Goal: Task Accomplishment & Management: Manage account settings

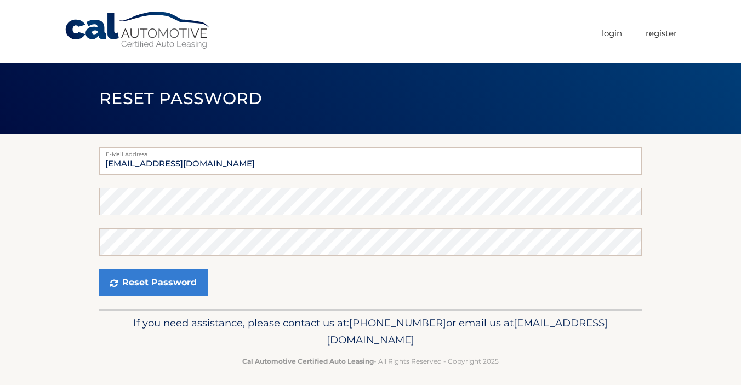
click at [318, 185] on form "E-Mail Address [EMAIL_ADDRESS][DOMAIN_NAME] Password Confirm Password Reset Pas…" at bounding box center [370, 221] width 542 height 149
click at [152, 283] on button "Reset Password" at bounding box center [153, 282] width 108 height 27
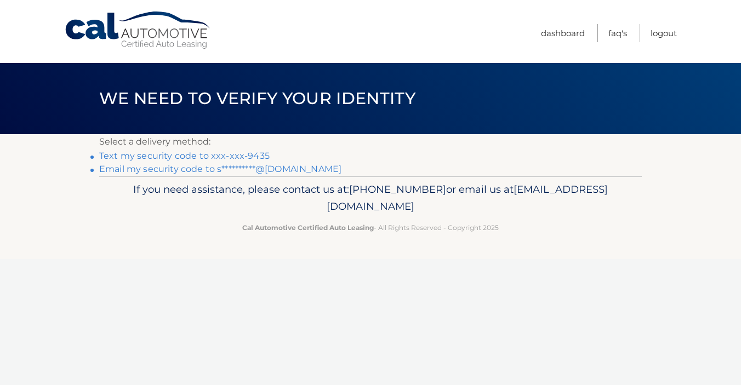
click at [202, 155] on link "Text my security code to xxx-xxx-9435" at bounding box center [184, 156] width 170 height 10
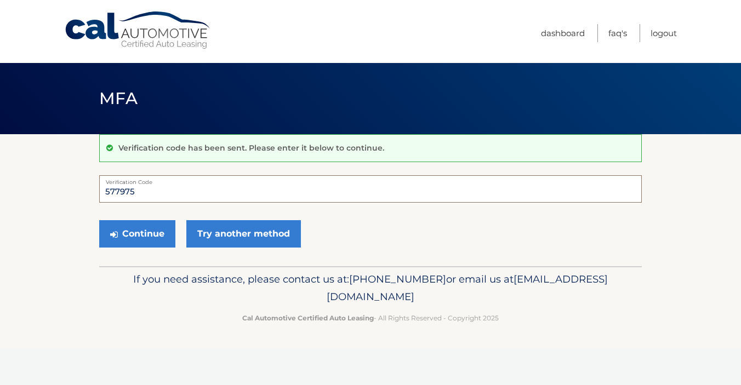
type input "577975"
click at [137, 233] on button "Continue" at bounding box center [137, 233] width 76 height 27
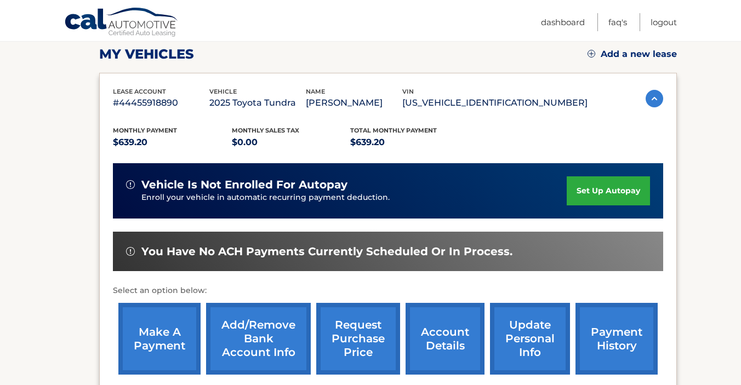
scroll to position [154, 0]
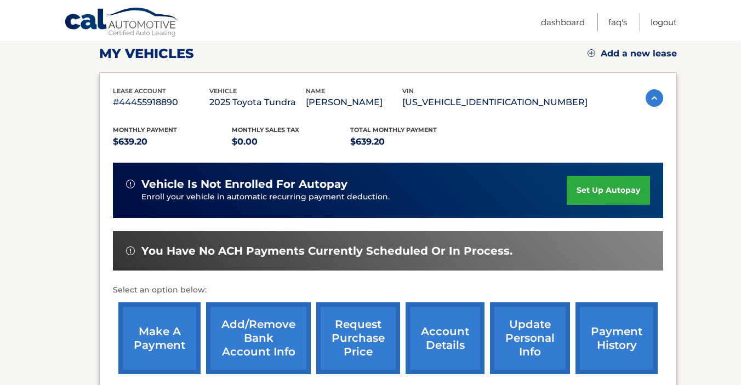
click at [574, 192] on link "set up autopay" at bounding box center [607, 190] width 83 height 29
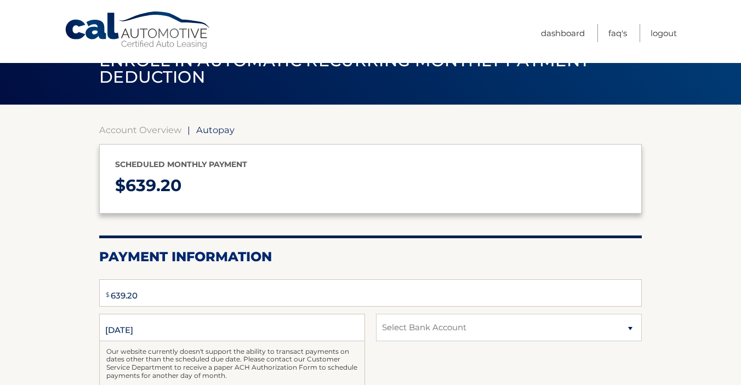
type input "639.20"
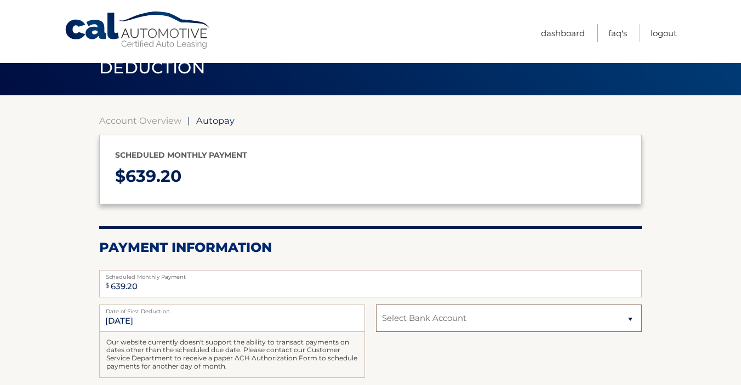
scroll to position [39, 0]
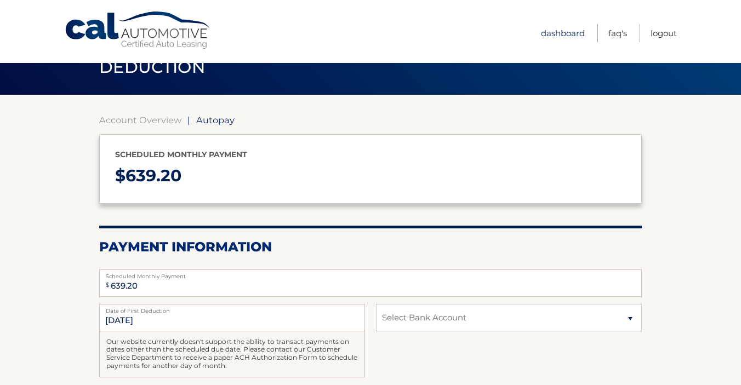
click at [546, 35] on link "Dashboard" at bounding box center [563, 33] width 44 height 18
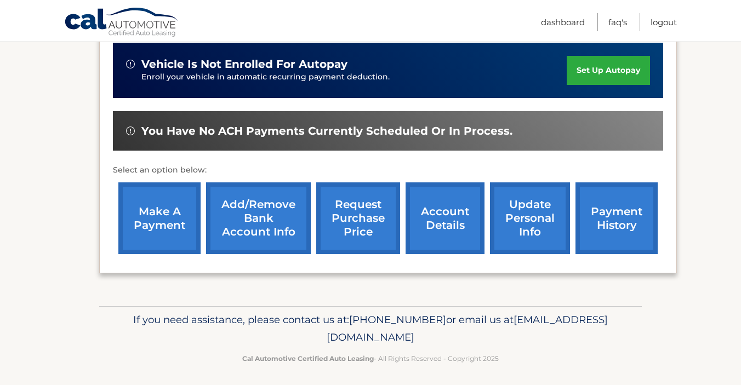
scroll to position [275, 0]
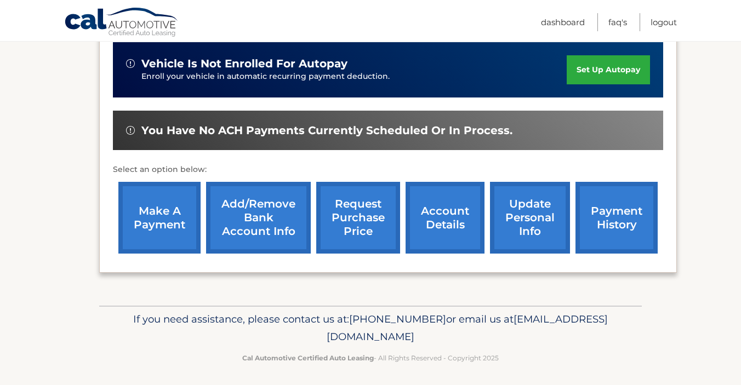
click at [241, 206] on link "Add/Remove bank account info" at bounding box center [258, 218] width 105 height 72
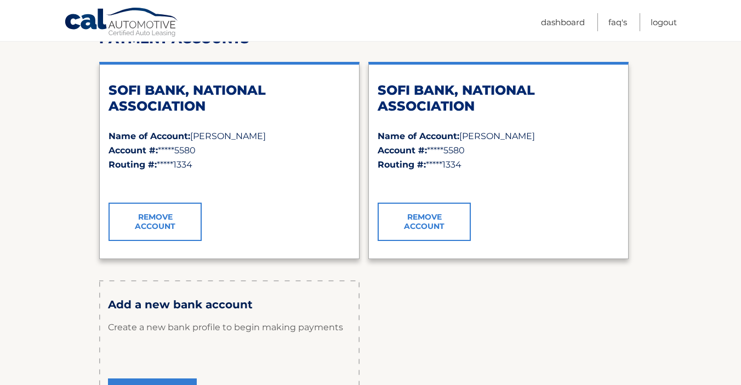
scroll to position [157, 0]
click at [182, 216] on link "Remove Account" at bounding box center [154, 221] width 93 height 38
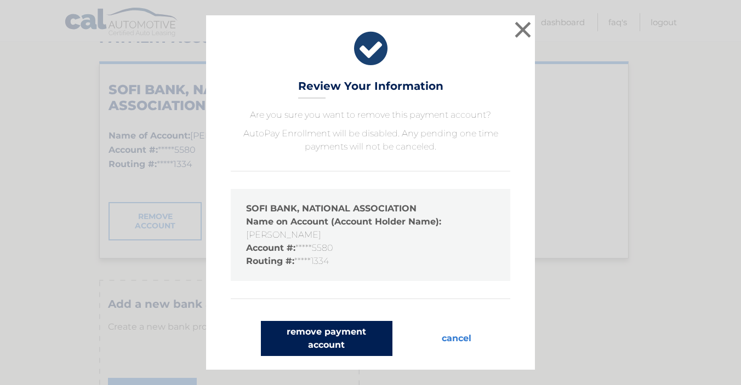
click at [333, 330] on button "remove payment account" at bounding box center [326, 338] width 131 height 35
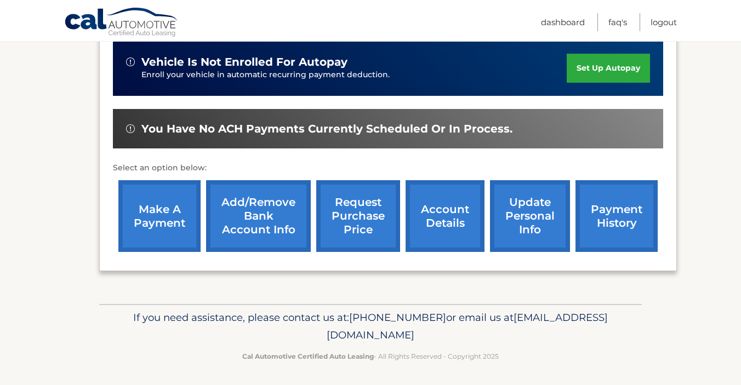
scroll to position [276, 0]
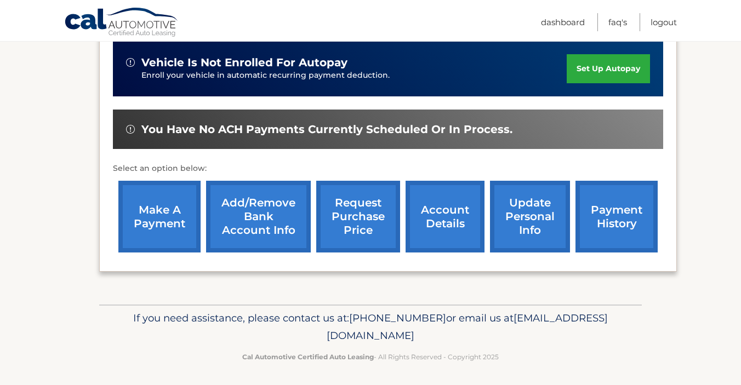
click at [263, 230] on link "Add/Remove bank account info" at bounding box center [258, 217] width 105 height 72
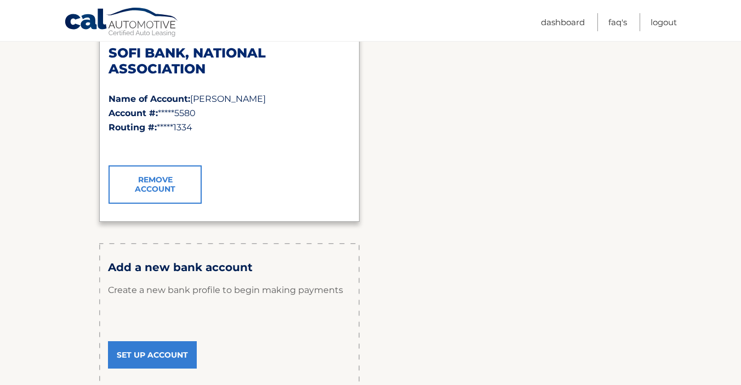
scroll to position [194, 0]
click at [165, 197] on link "Remove Account" at bounding box center [154, 184] width 93 height 38
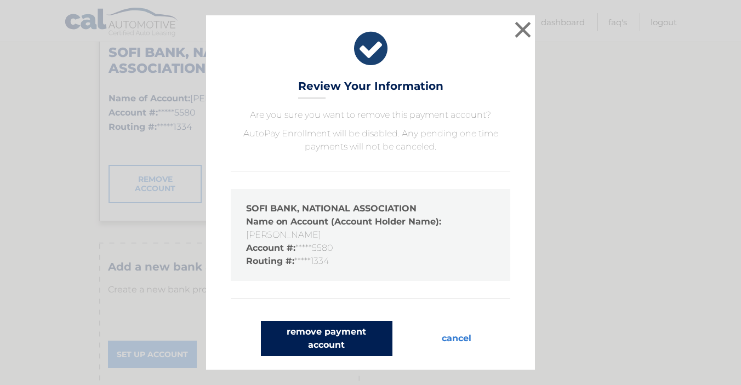
click at [306, 343] on button "remove payment account" at bounding box center [326, 338] width 131 height 35
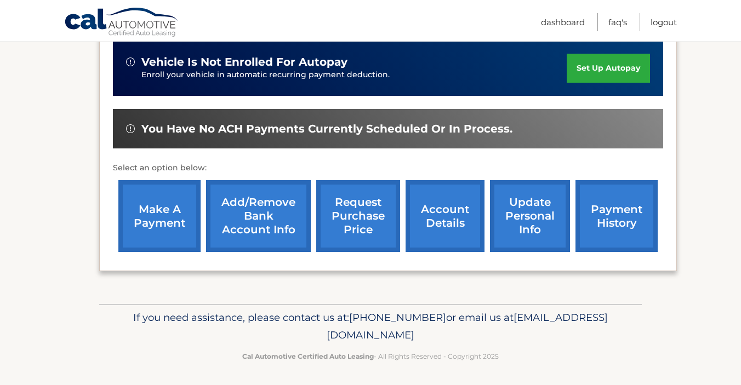
scroll to position [276, 0]
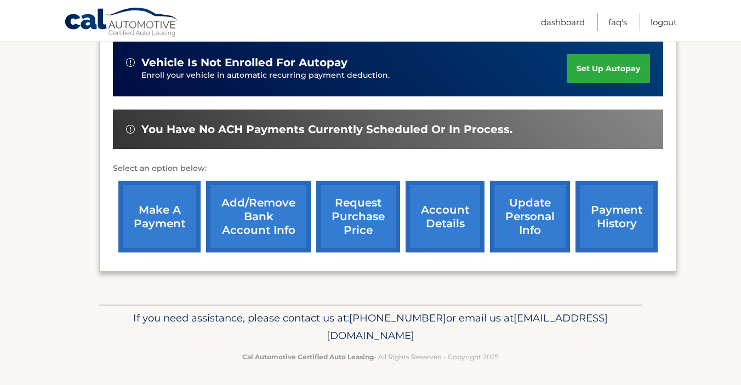
click at [266, 225] on link "Add/Remove bank account info" at bounding box center [258, 217] width 105 height 72
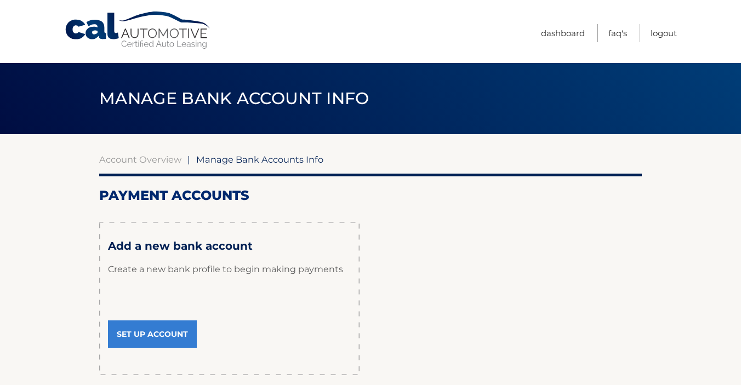
click at [176, 336] on link "Set Up Account" at bounding box center [152, 333] width 89 height 27
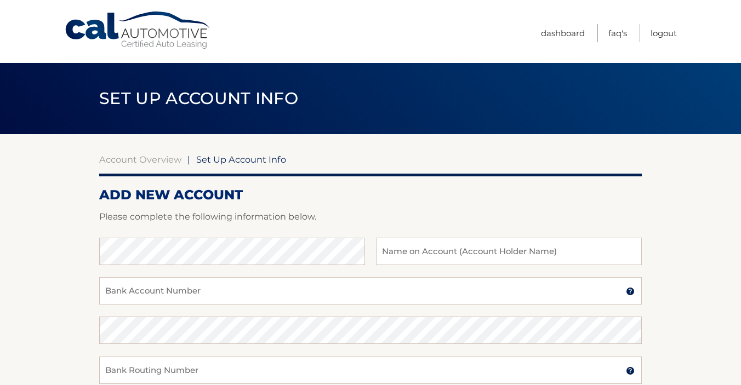
click at [113, 37] on link "Cal Automotive" at bounding box center [138, 30] width 148 height 39
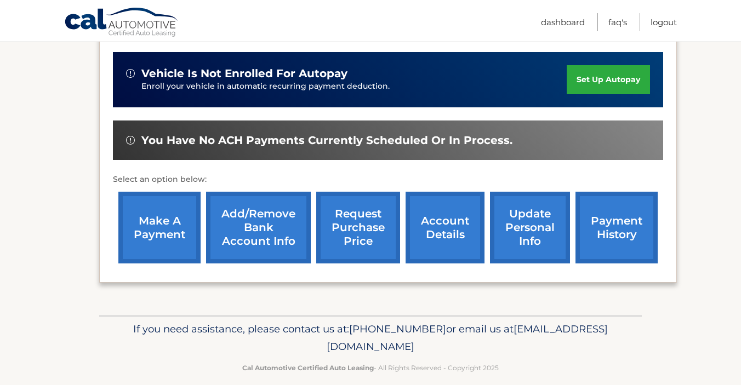
scroll to position [267, 0]
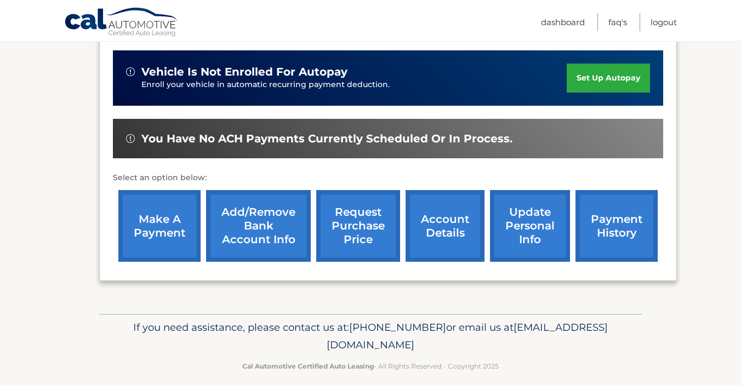
click at [148, 216] on link "make a payment" at bounding box center [159, 226] width 82 height 72
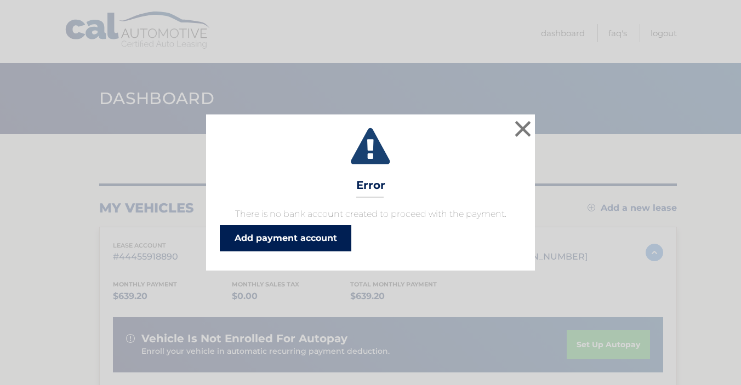
click at [257, 247] on link "Add payment account" at bounding box center [285, 238] width 131 height 26
